Goal: Task Accomplishment & Management: Complete application form

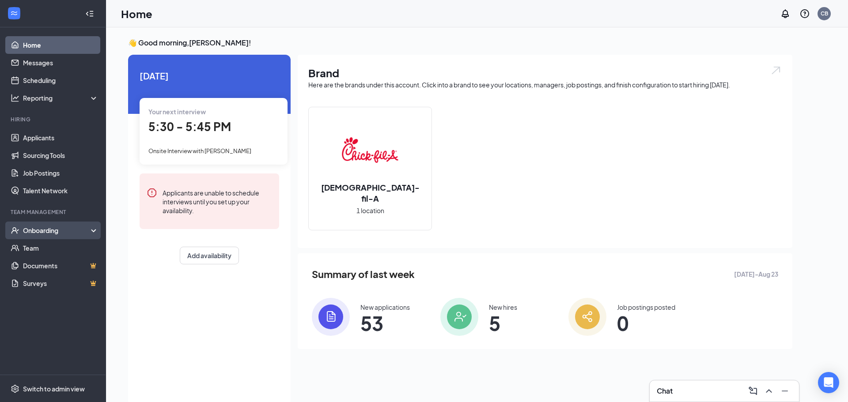
click at [53, 226] on div "Onboarding" at bounding box center [57, 230] width 68 height 9
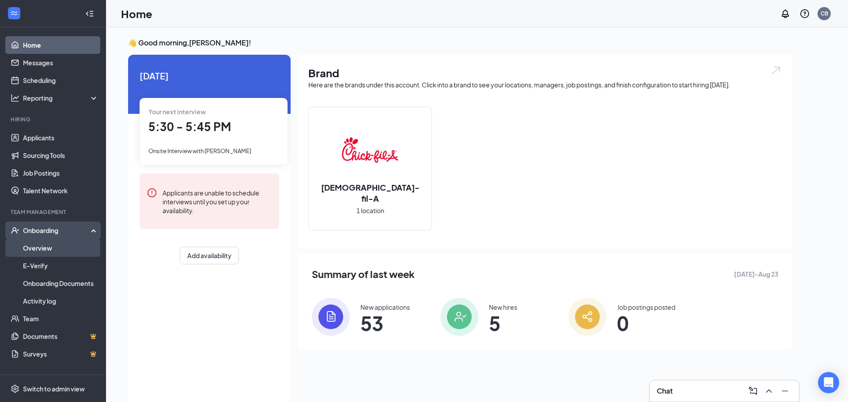
click at [56, 244] on link "Overview" at bounding box center [60, 248] width 75 height 18
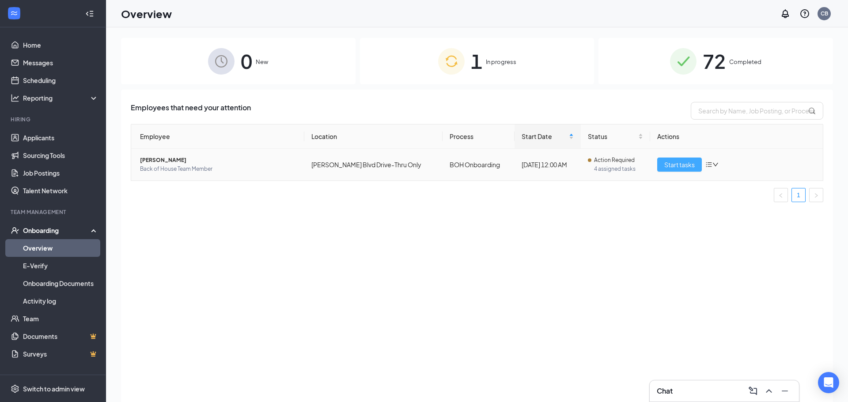
click at [674, 162] on span "Start tasks" at bounding box center [679, 165] width 30 height 10
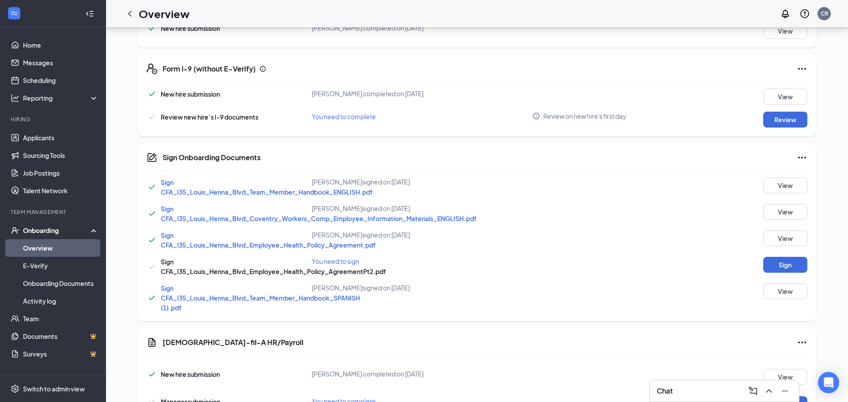
scroll to position [249, 0]
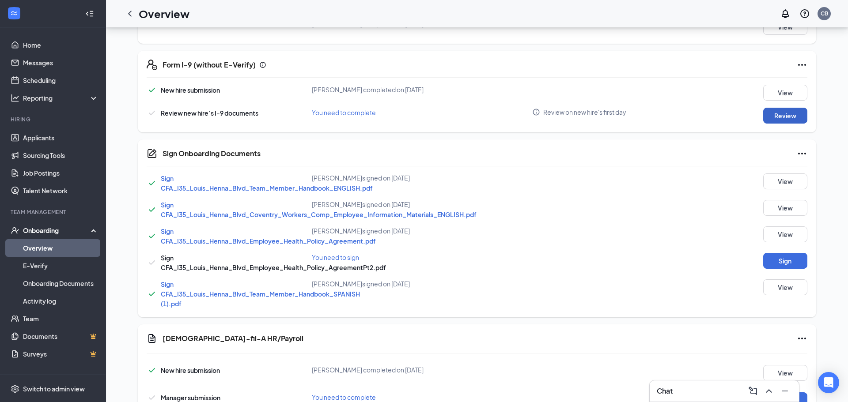
click at [784, 114] on button "Review" at bounding box center [785, 116] width 44 height 16
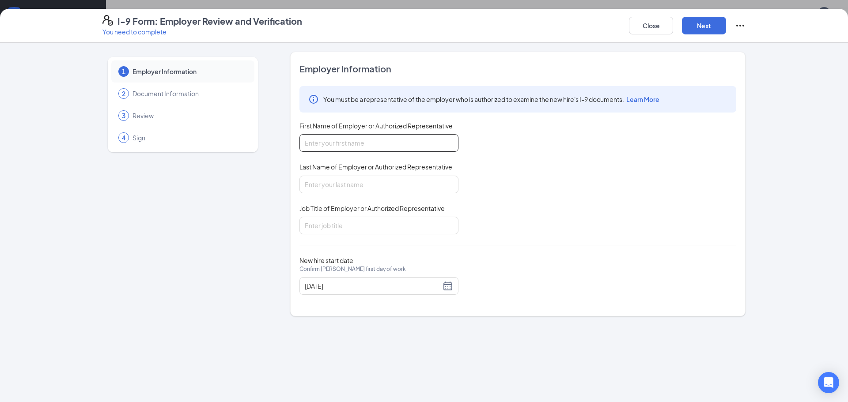
click at [411, 139] on input "First Name of Employer or Authorized Representative" at bounding box center [378, 143] width 159 height 18
type input "[PERSON_NAME]"
click at [380, 178] on input "Last Name of Employer or Authorized Representative" at bounding box center [378, 185] width 159 height 18
type input "Banks"
click at [362, 228] on input "Job Title of Employer or Authorized Representative" at bounding box center [378, 226] width 159 height 18
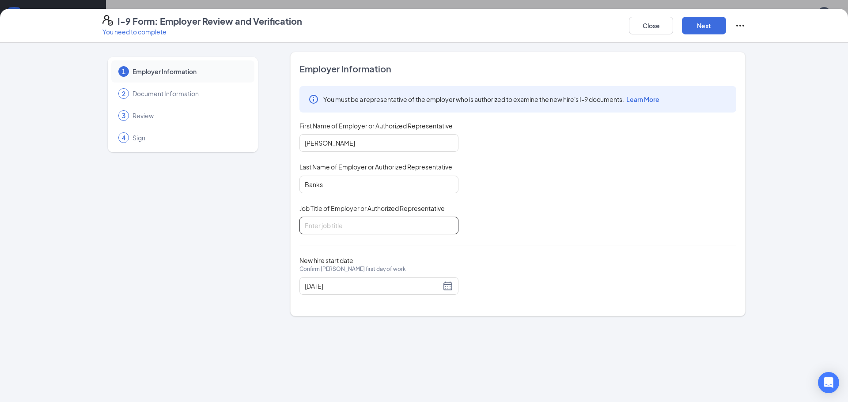
type input "Director"
click at [703, 26] on button "Next" at bounding box center [704, 26] width 44 height 18
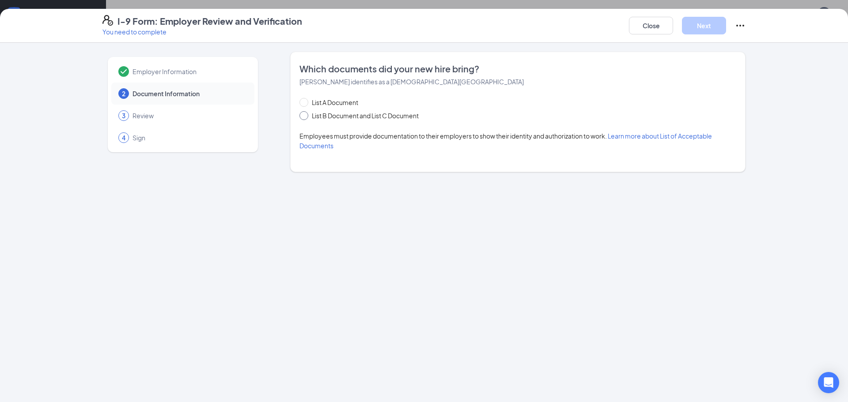
click at [306, 115] on span at bounding box center [303, 115] width 9 height 9
click at [305, 115] on input "List B Document and List C Document" at bounding box center [302, 114] width 6 height 6
radio input "true"
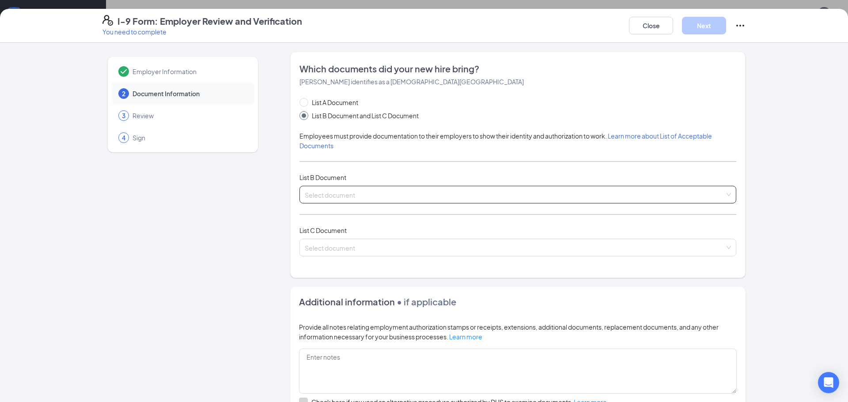
click at [317, 192] on input "search" at bounding box center [515, 192] width 420 height 13
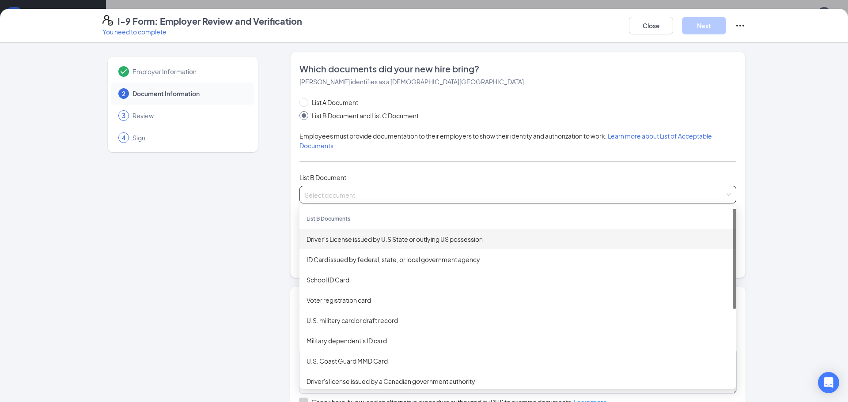
click at [331, 239] on div "Driver’s License issued by U.S State or outlying US possession" at bounding box center [517, 239] width 422 height 10
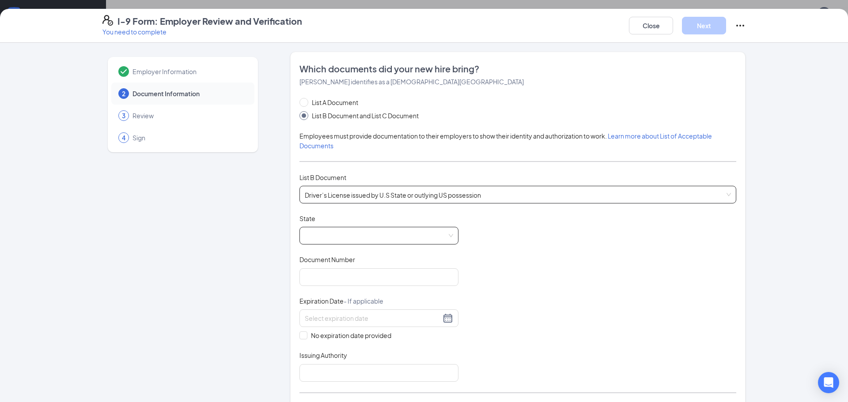
click at [331, 239] on span at bounding box center [379, 235] width 148 height 17
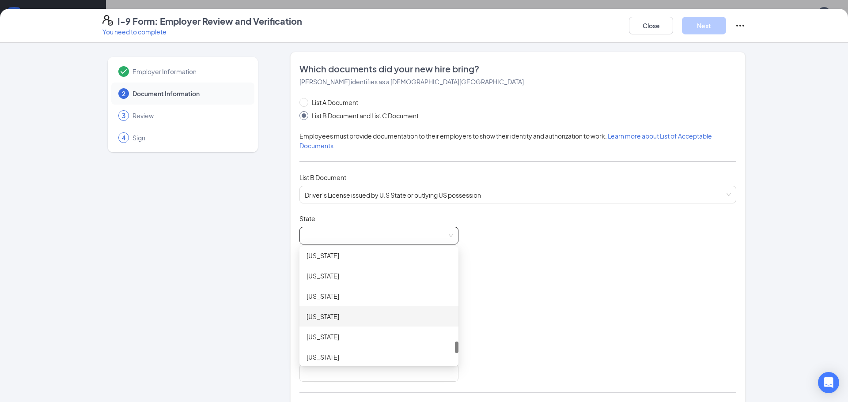
click at [319, 320] on div "[US_STATE]" at bounding box center [378, 317] width 145 height 10
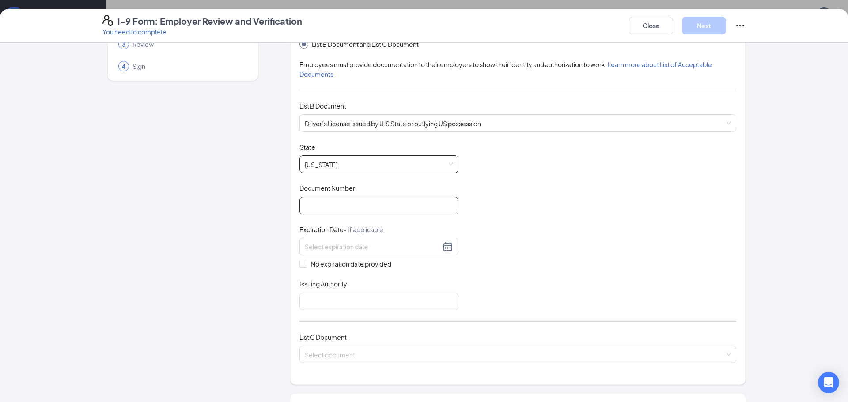
scroll to position [74, 0]
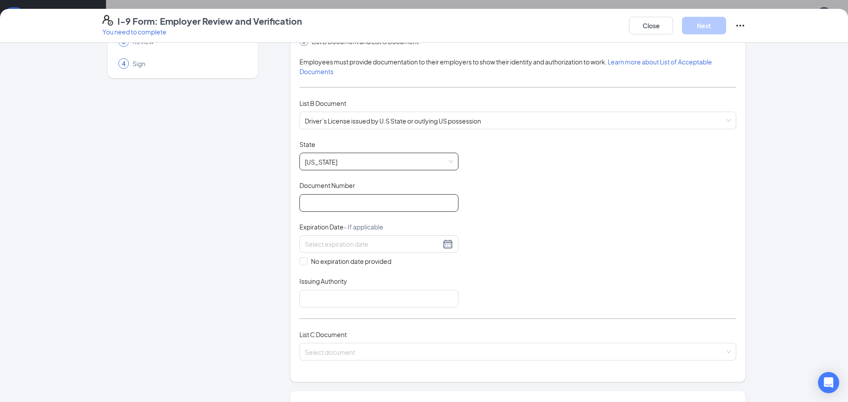
click at [387, 204] on input "Document Number" at bounding box center [378, 203] width 159 height 18
type input "50555909"
click at [445, 244] on div at bounding box center [379, 244] width 148 height 11
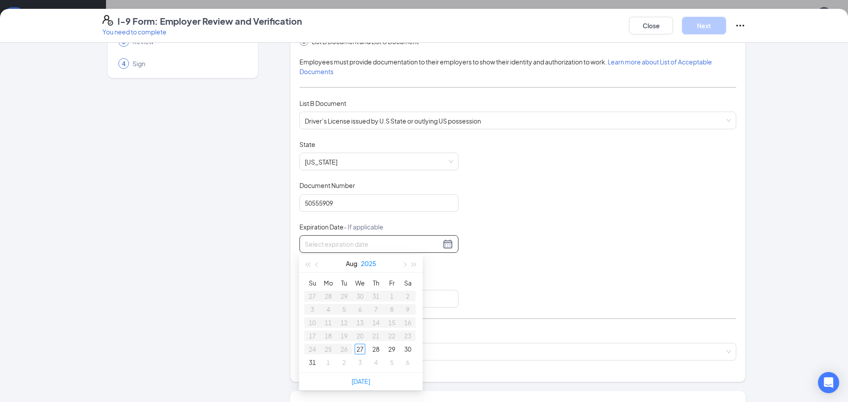
click at [368, 267] on button "2025" at bounding box center [368, 264] width 15 height 18
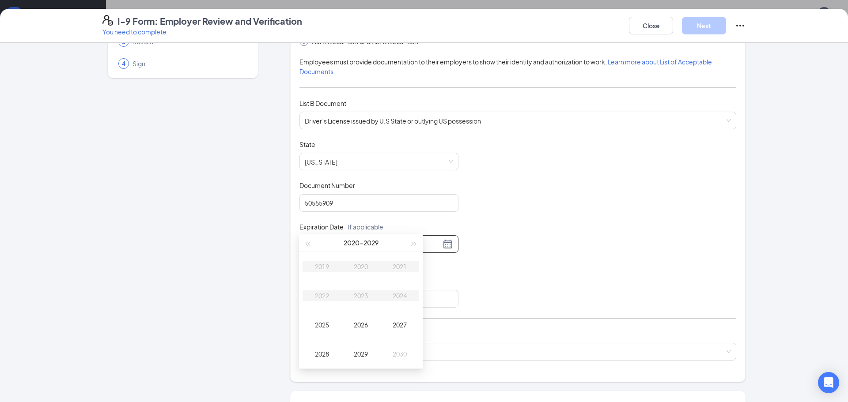
scroll to position [188, 0]
click at [412, 247] on span "button" at bounding box center [414, 246] width 4 height 4
type input "[DATE]"
click at [328, 298] on div "2032" at bounding box center [322, 297] width 26 height 11
type input "[DATE]"
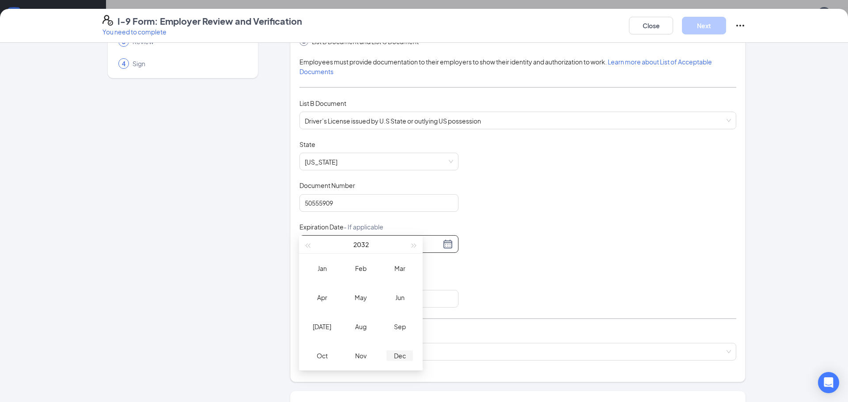
type input "[DATE]"
click at [398, 356] on div "Dec" at bounding box center [399, 356] width 26 height 11
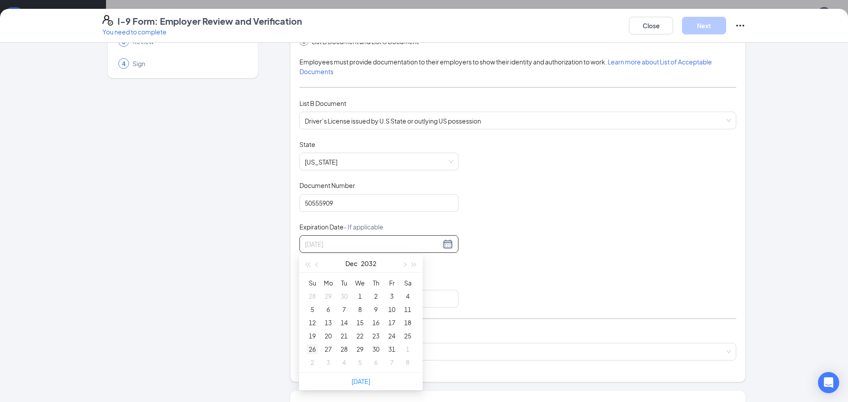
type input "[DATE]"
click at [313, 347] on div "26" at bounding box center [312, 349] width 11 height 11
click at [362, 295] on input "Issuing Authority" at bounding box center [378, 299] width 159 height 18
type input "State of [US_STATE]"
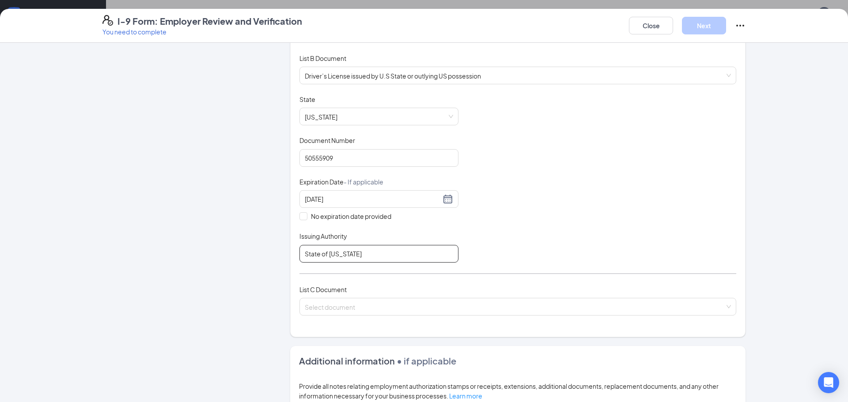
scroll to position [146, 0]
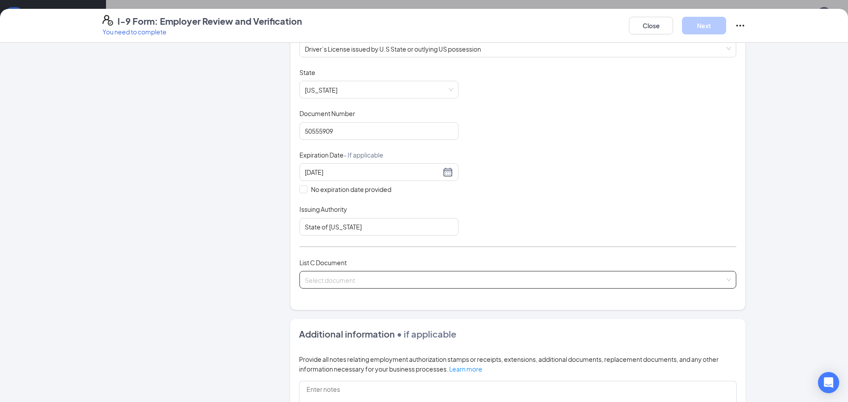
click at [361, 283] on input "search" at bounding box center [515, 277] width 420 height 13
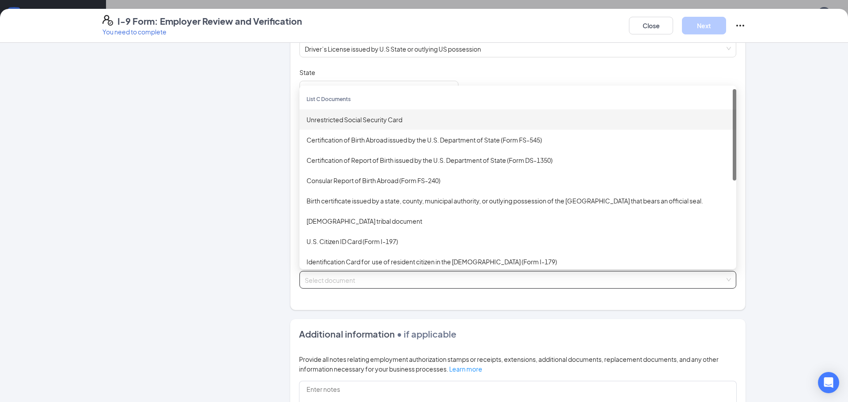
click at [352, 123] on div "Unrestricted Social Security Card" at bounding box center [517, 120] width 422 height 10
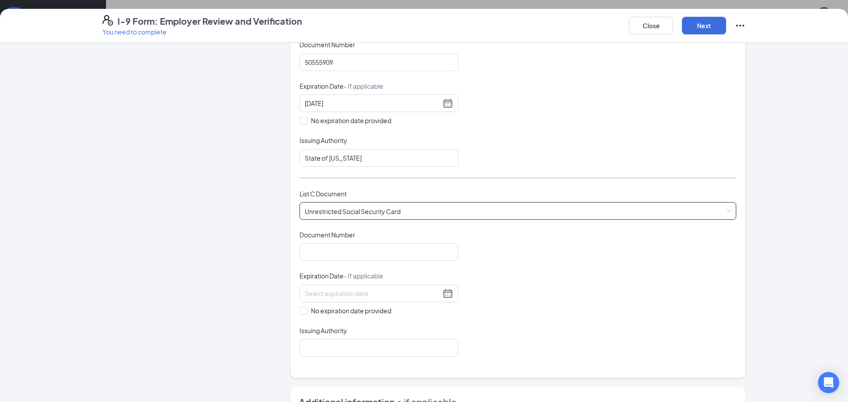
scroll to position [219, 0]
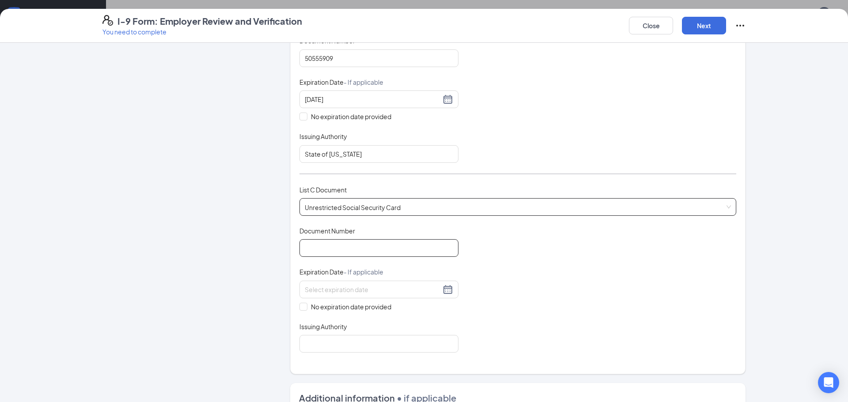
click at [415, 248] on input "Document Number" at bounding box center [378, 248] width 159 height 18
type input "640060969"
click at [325, 304] on span "No expiration date provided" at bounding box center [350, 307] width 87 height 10
click at [305, 304] on input "No expiration date provided" at bounding box center [302, 306] width 6 height 6
checkbox input "true"
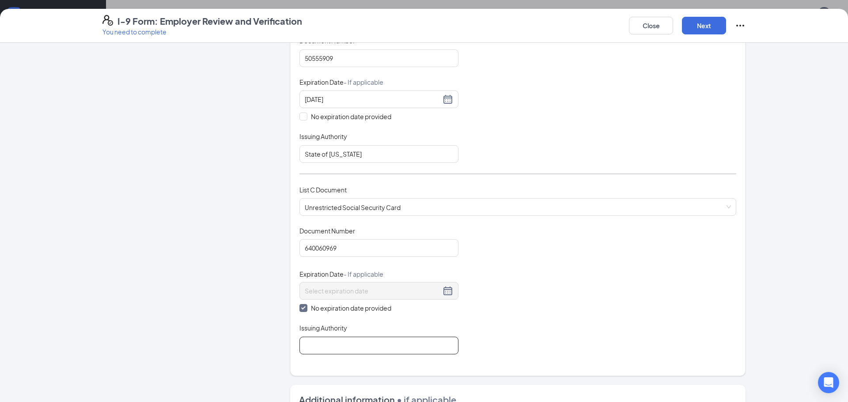
click at [316, 341] on input "Issuing Authority" at bounding box center [378, 346] width 159 height 18
type input "Social Security Administration"
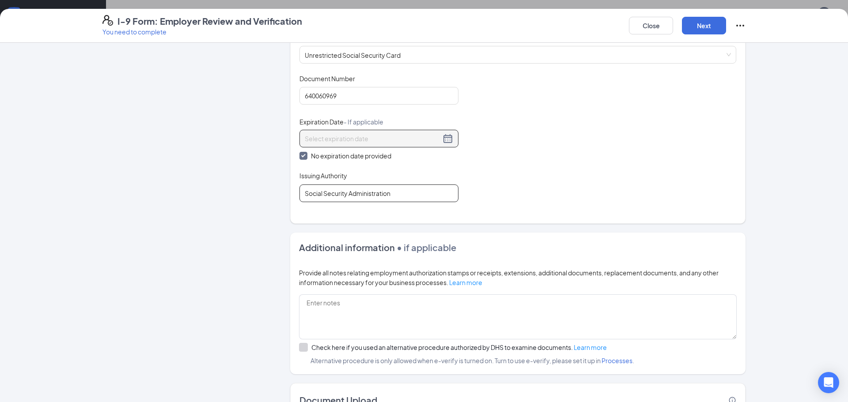
scroll to position [436, 0]
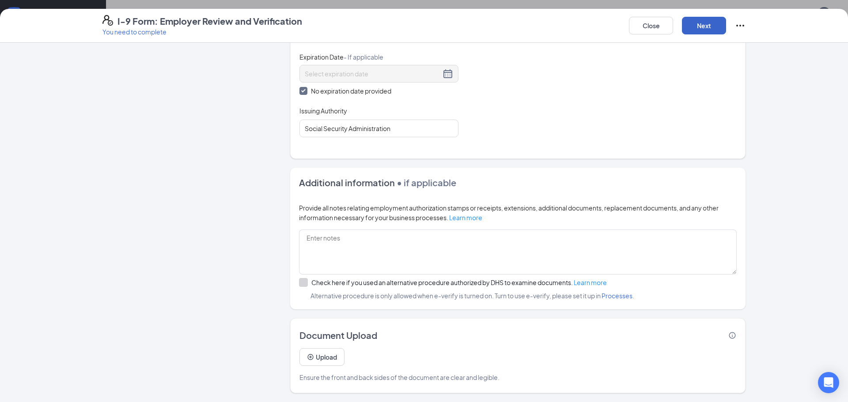
click at [712, 18] on button "Next" at bounding box center [704, 26] width 44 height 18
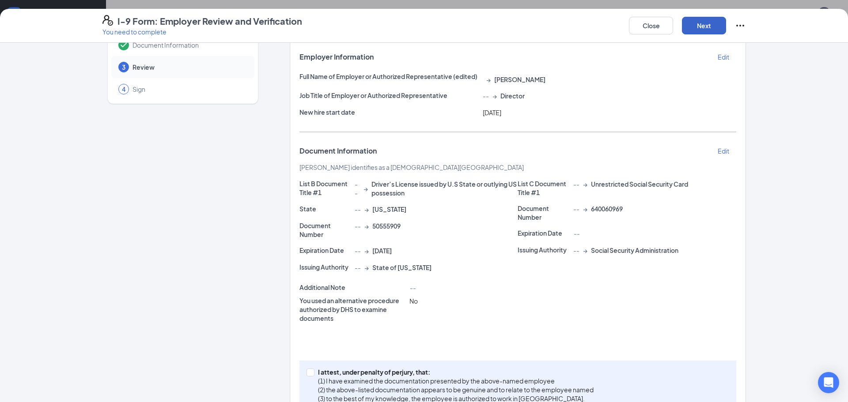
scroll to position [76, 0]
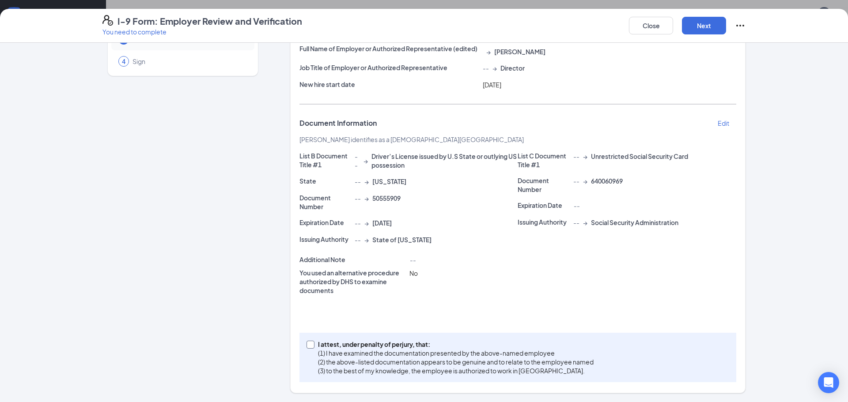
click at [310, 347] on input "I attest, under penalty of [PERSON_NAME], that: (1) I have examined the documen…" at bounding box center [309, 344] width 6 height 6
checkbox input "true"
click at [707, 26] on button "Next" at bounding box center [704, 26] width 44 height 18
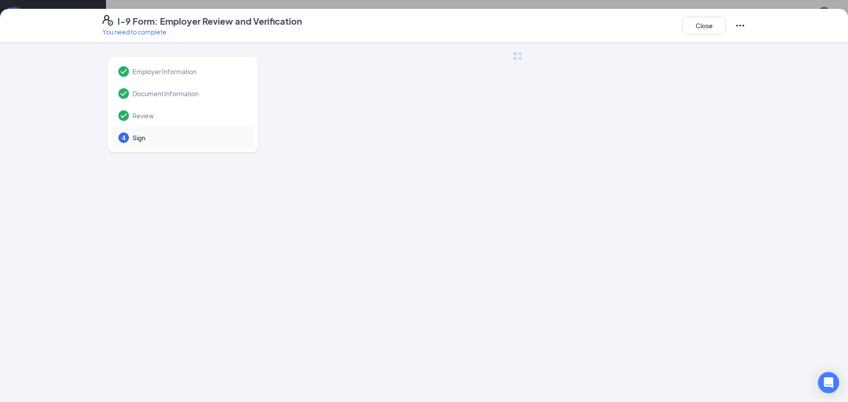
scroll to position [0, 0]
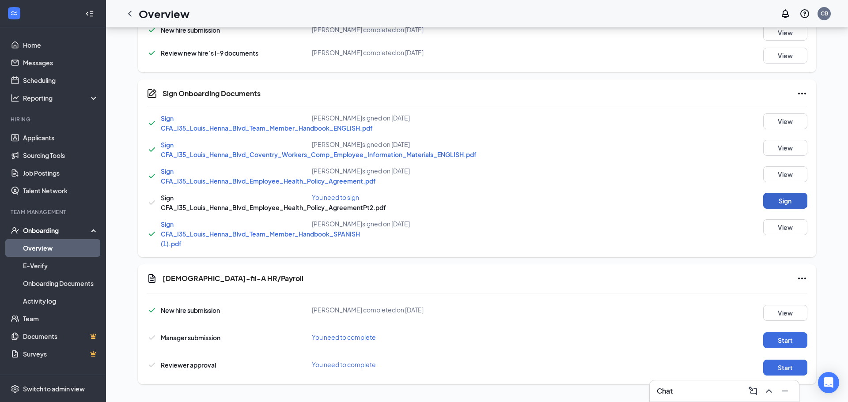
click at [797, 205] on button "Sign" at bounding box center [785, 201] width 44 height 16
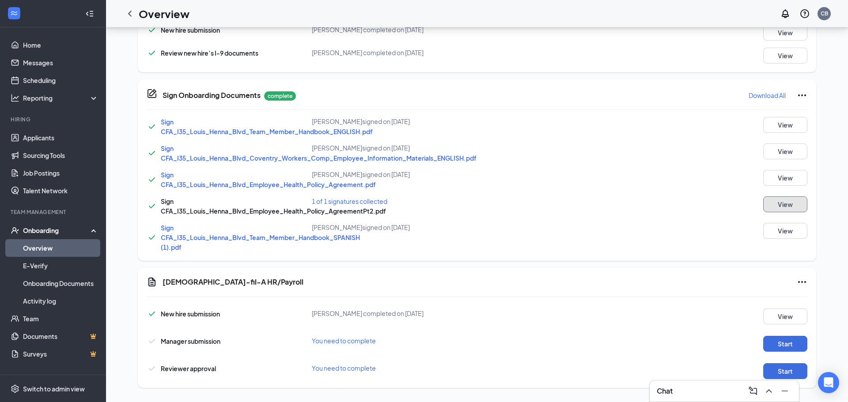
scroll to position [313, 0]
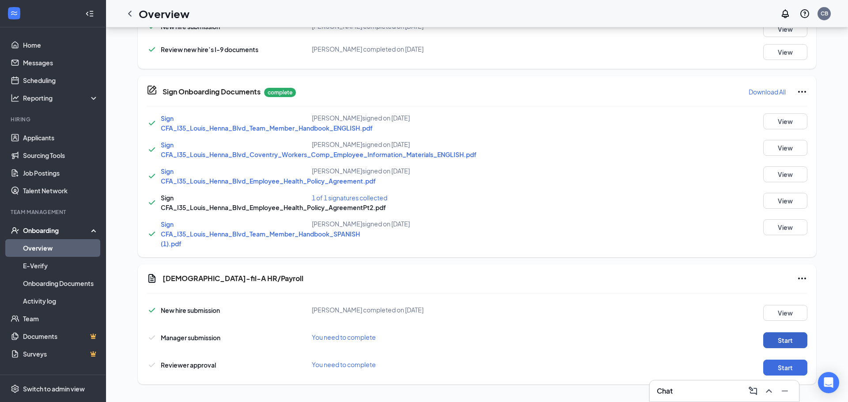
click at [788, 340] on button "Start" at bounding box center [785, 340] width 44 height 16
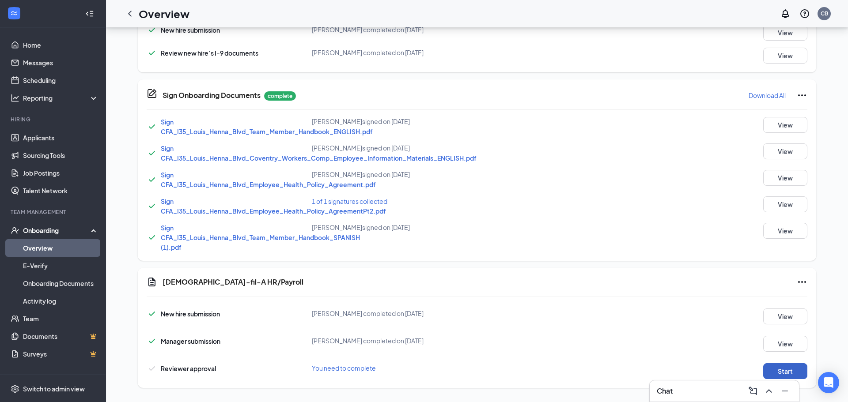
click at [776, 377] on button "Start" at bounding box center [785, 371] width 44 height 16
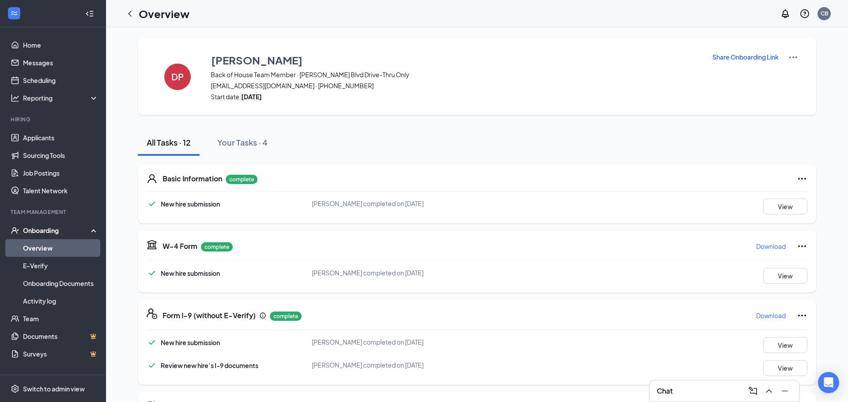
scroll to position [316, 0]
